Goal: Communication & Community: Answer question/provide support

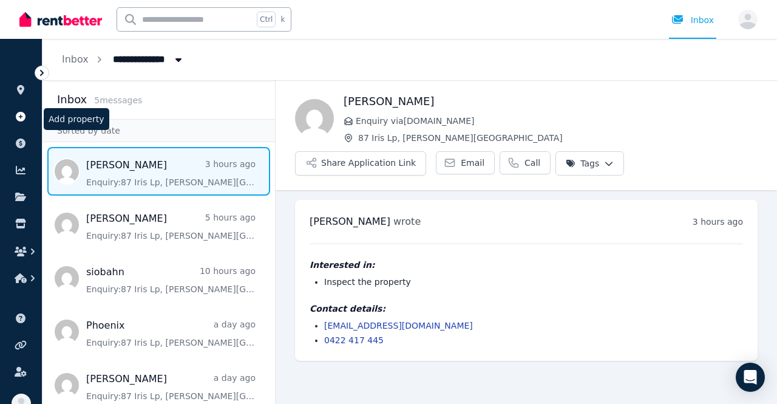
scroll to position [10, 0]
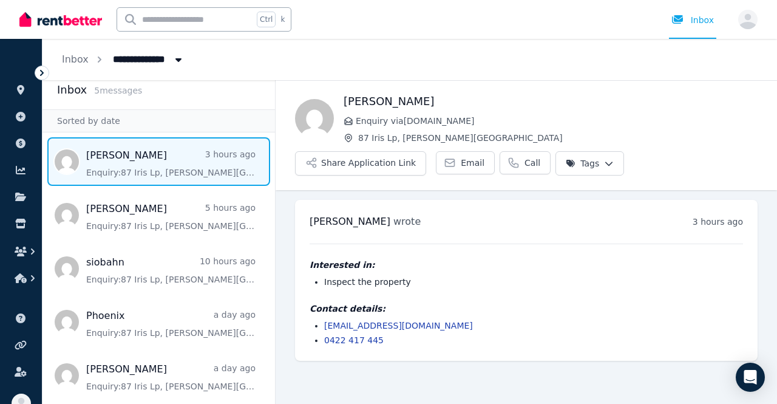
click at [40, 16] on img at bounding box center [60, 19] width 83 height 18
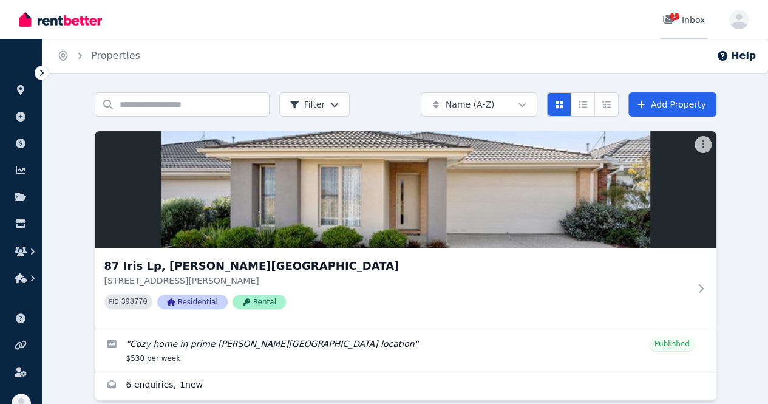
click at [675, 19] on span "1" at bounding box center [675, 16] width 10 height 7
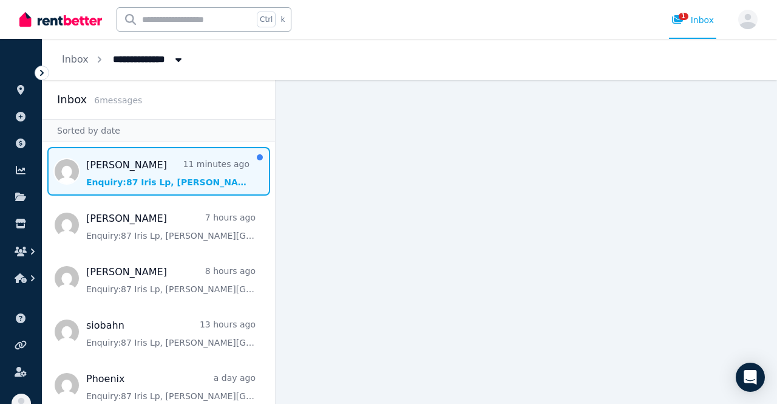
click at [100, 180] on span "Message list" at bounding box center [159, 171] width 233 height 49
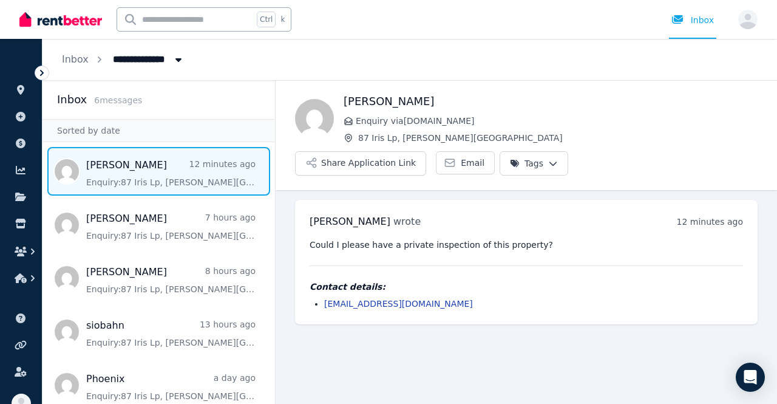
drag, startPoint x: 405, startPoint y: 102, endPoint x: 341, endPoint y: 103, distance: 63.2
click at [341, 103] on div "Michelle Dalit Enquiry via Domain.com.au 87 Iris Lp, Armstrong Creek Share Appl…" at bounding box center [527, 134] width 502 height 83
copy h1 "Michelle Dalit"
